Goal: Browse casually: Explore the website without a specific task or goal

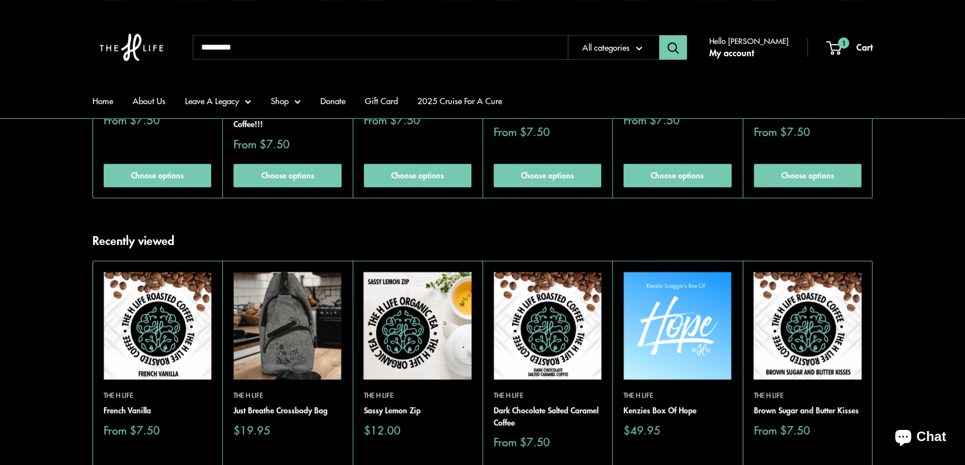
scroll to position [1013, 0]
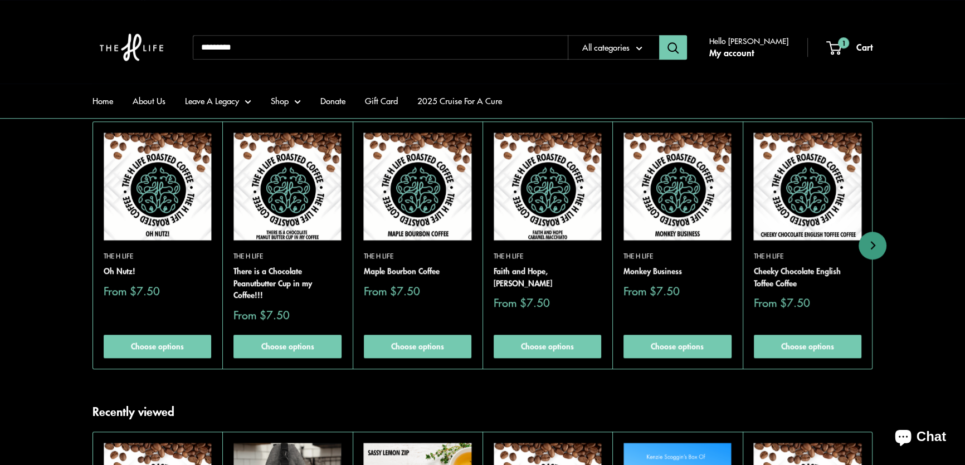
click at [0, 0] on img at bounding box center [0, 0] width 0 height 0
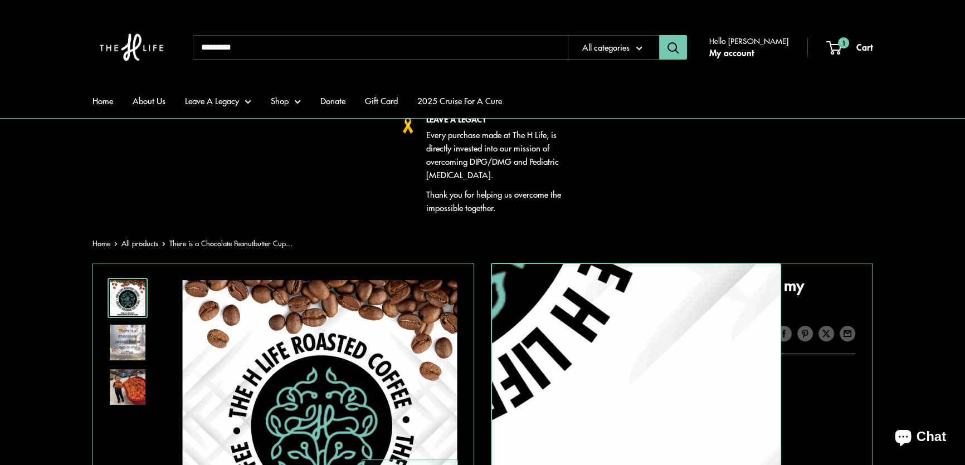
scroll to position [50, 0]
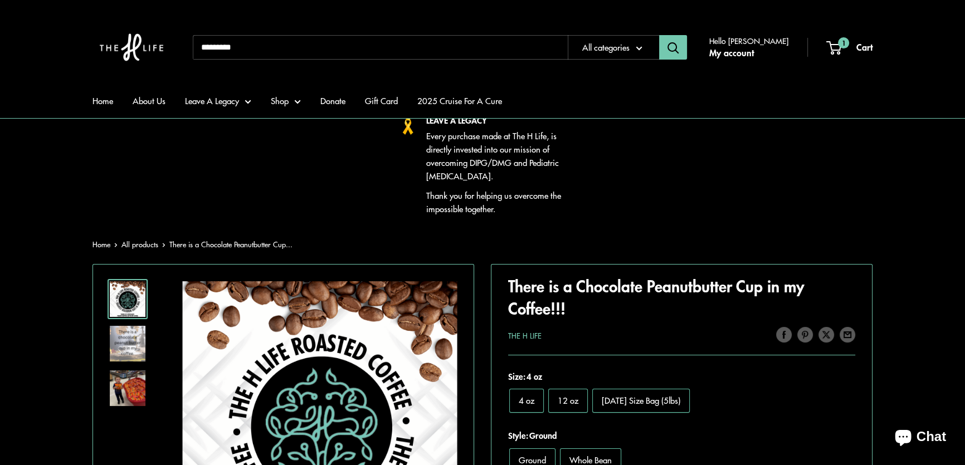
click at [120, 384] on img at bounding box center [128, 389] width 36 height 36
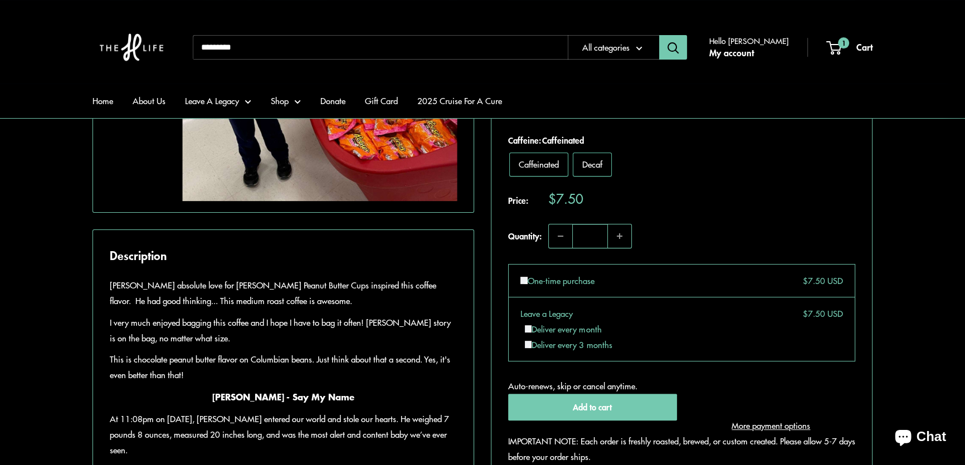
scroll to position [456, 0]
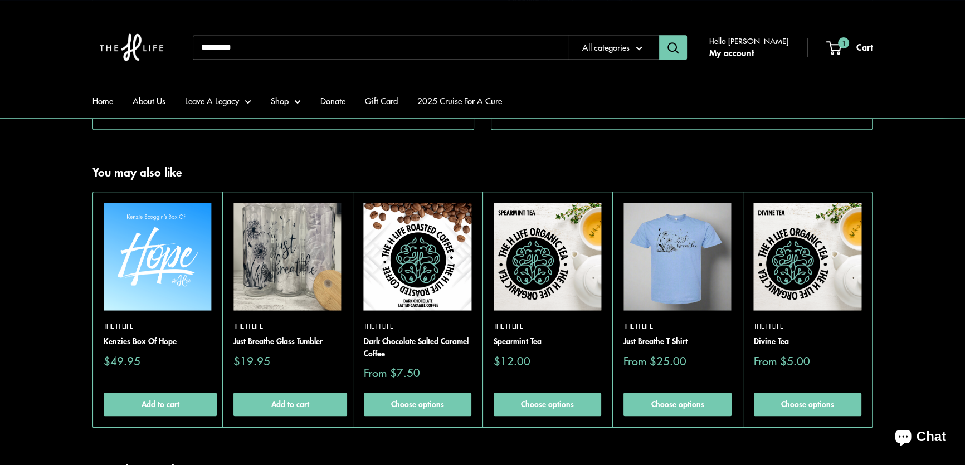
scroll to position [1013, 0]
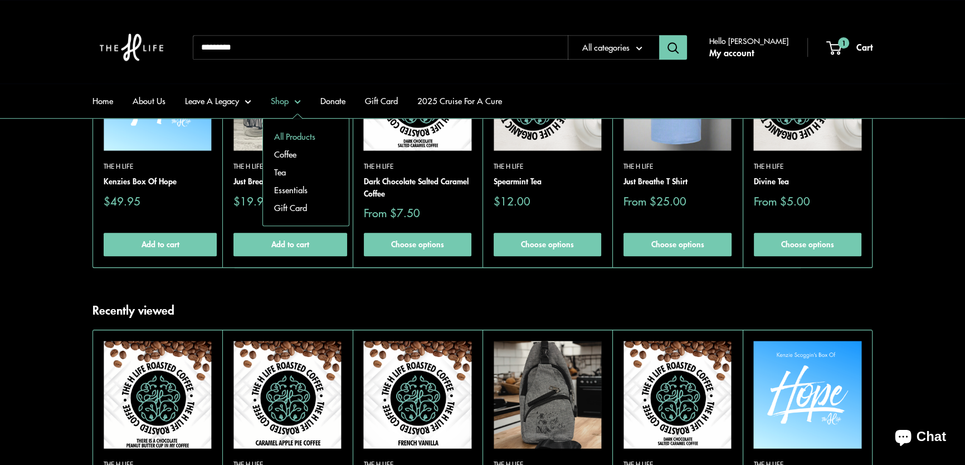
click at [292, 133] on link "All Products" at bounding box center [306, 137] width 86 height 18
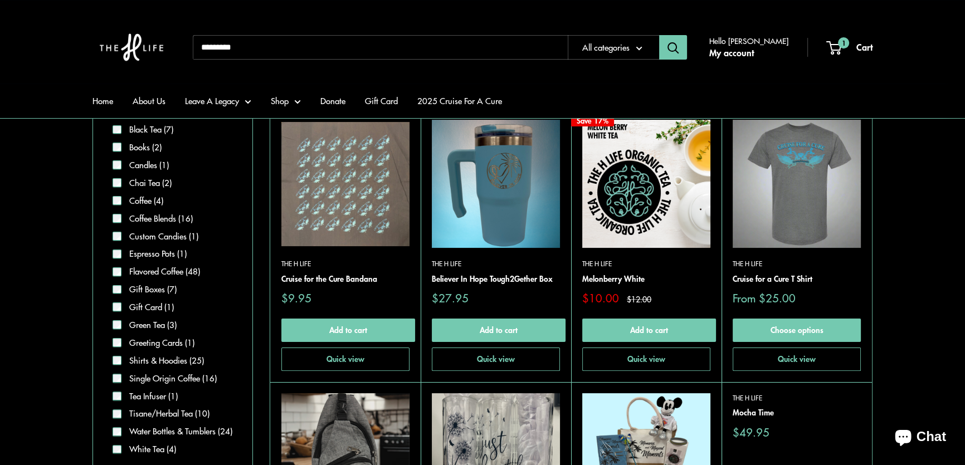
scroll to position [202, 0]
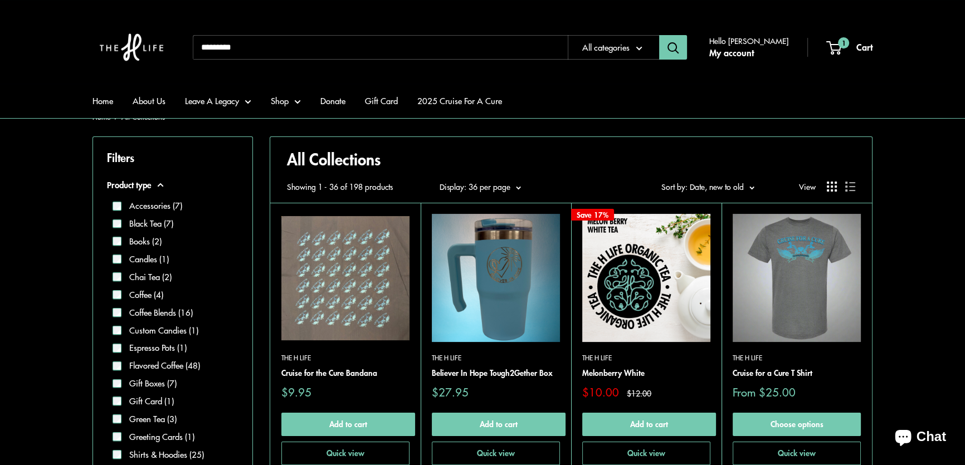
click at [334, 269] on img at bounding box center [345, 278] width 128 height 128
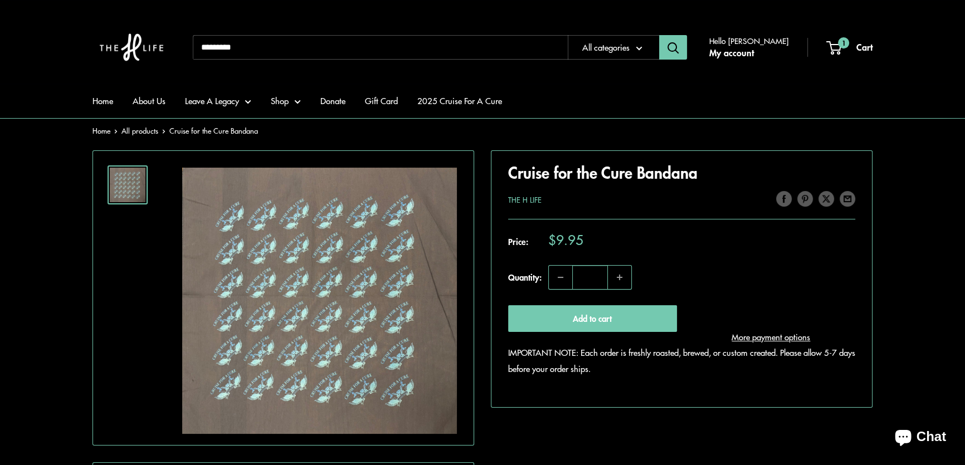
scroll to position [152, 0]
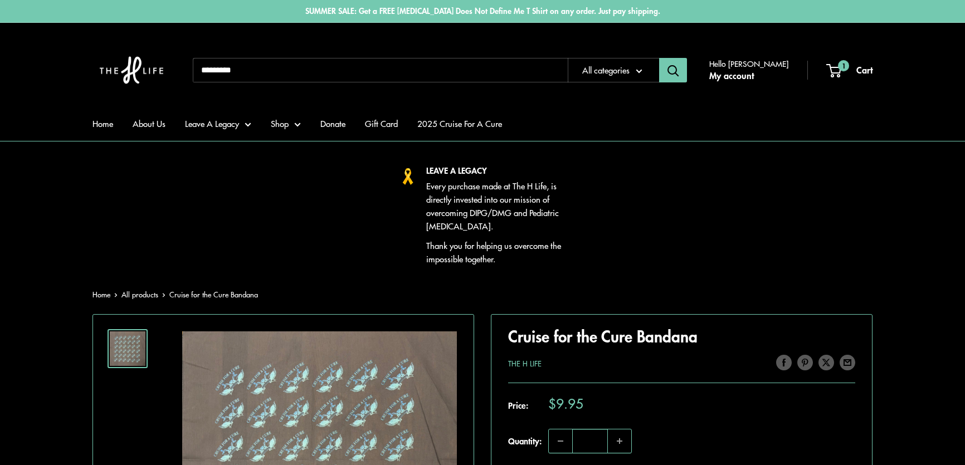
scroll to position [152, 0]
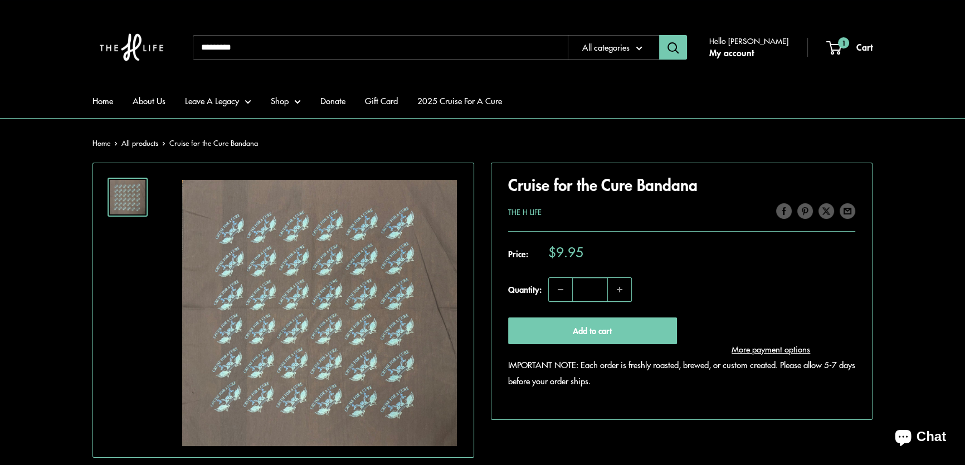
click at [932, 190] on section "Home All products Cruise for the Cure Bandana Roll over image to zoom in Click …" at bounding box center [482, 365] width 965 height 456
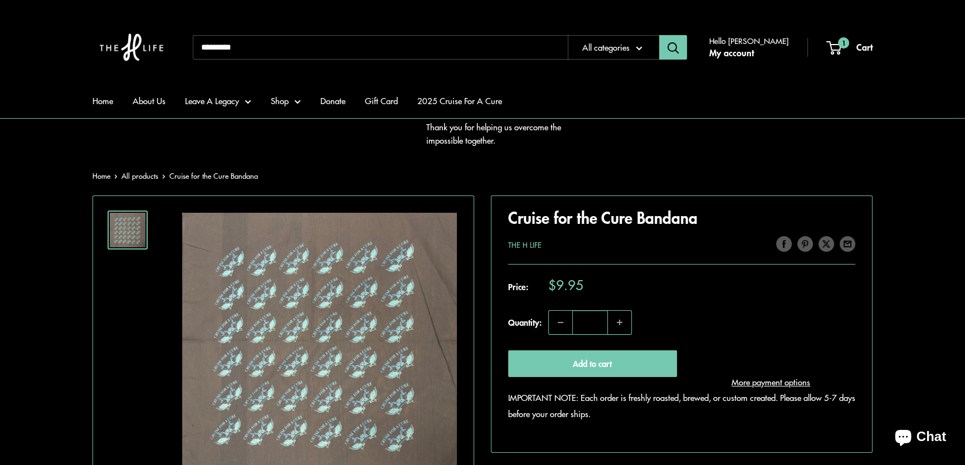
scroll to position [0, 0]
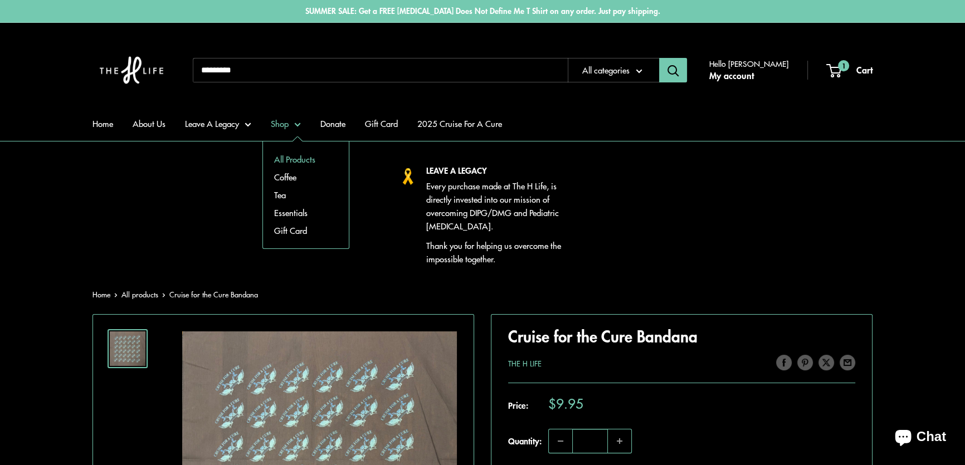
click at [294, 157] on link "All Products" at bounding box center [306, 159] width 86 height 18
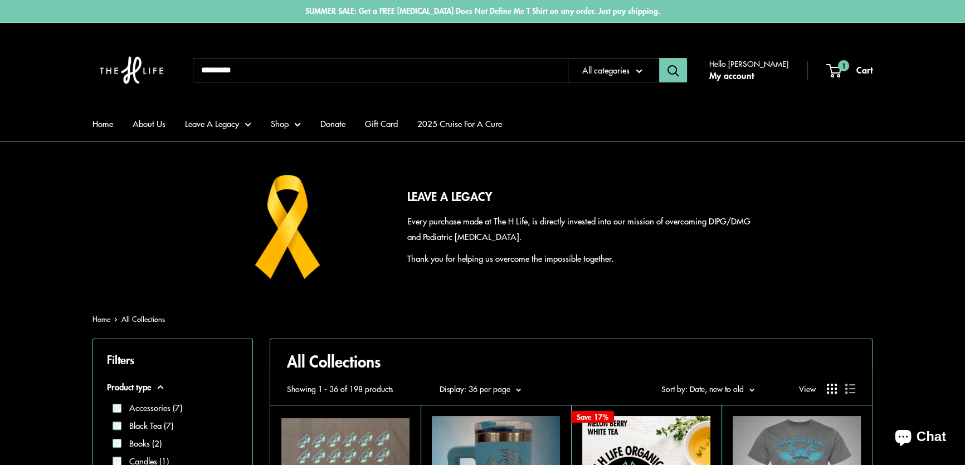
click at [924, 276] on section "LEAVE A LEGACY Every purchase made at The H Life, is directly invested into our…" at bounding box center [482, 227] width 965 height 104
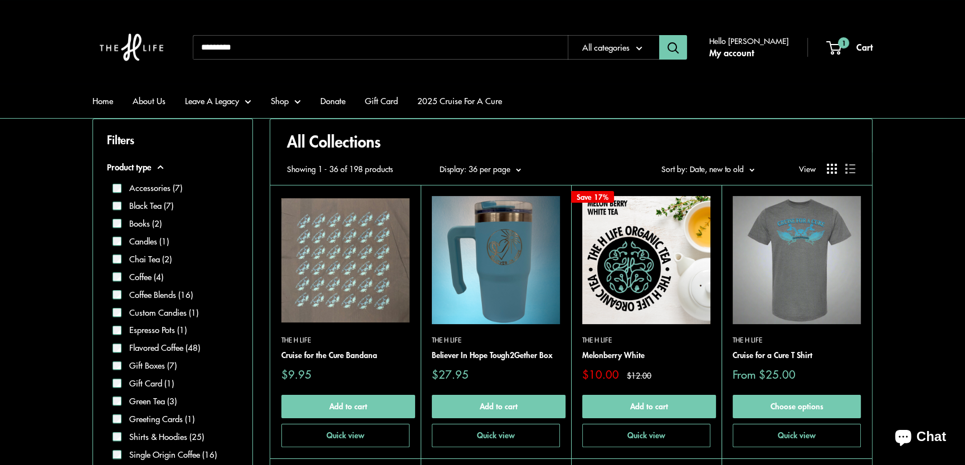
scroll to position [202, 0]
